Goal: Communication & Community: Answer question/provide support

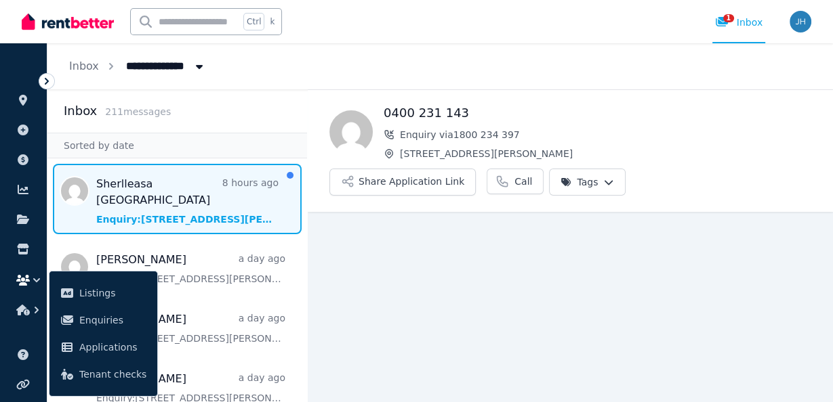
click at [165, 190] on span "Message list" at bounding box center [176, 199] width 259 height 70
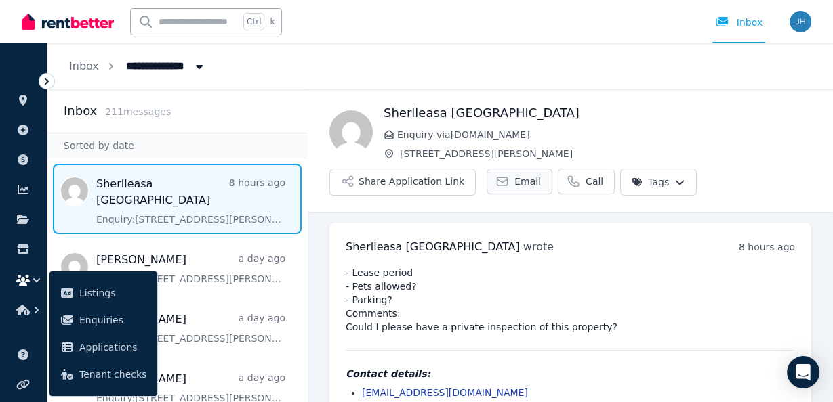
click at [516, 179] on span "Email" at bounding box center [527, 182] width 26 height 14
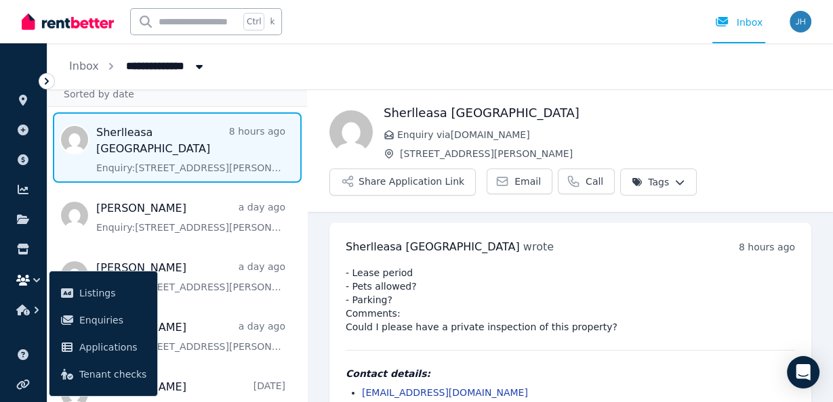
scroll to position [54, 0]
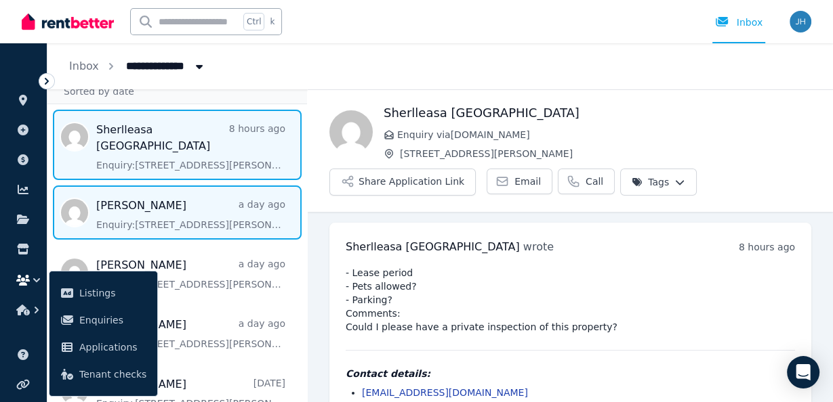
click at [194, 197] on span "Message list" at bounding box center [176, 213] width 259 height 54
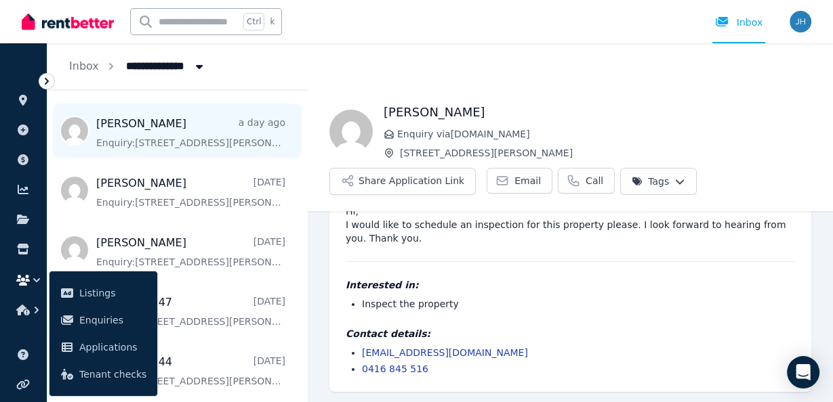
scroll to position [271, 0]
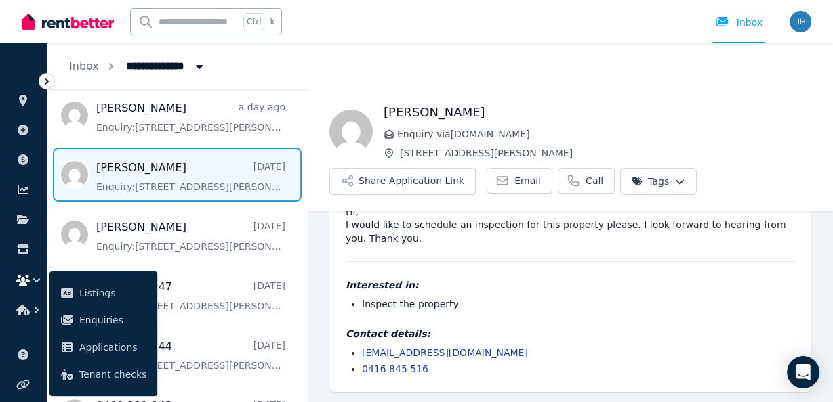
click at [192, 161] on span "Message list" at bounding box center [176, 175] width 259 height 54
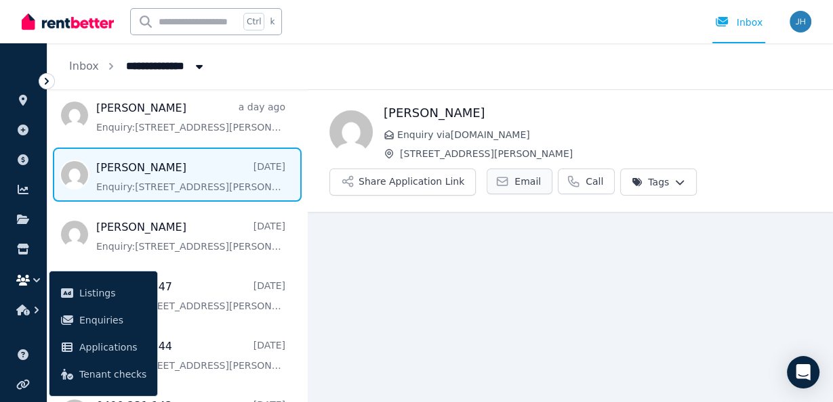
scroll to position [35, 0]
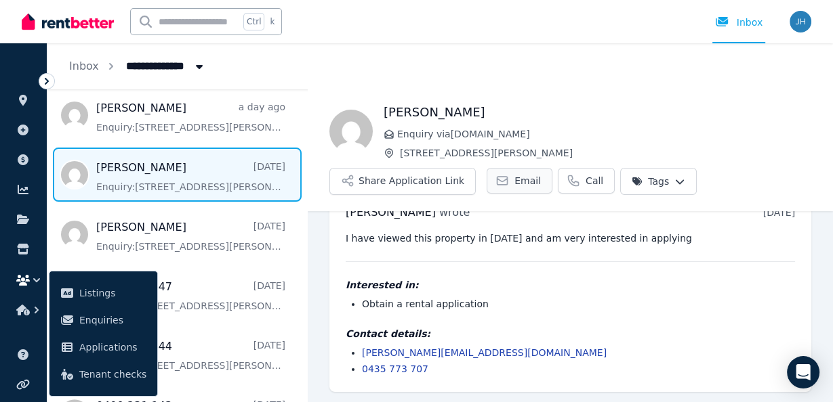
click at [514, 180] on span "Email" at bounding box center [527, 181] width 26 height 14
